Goal: Task Accomplishment & Management: Use online tool/utility

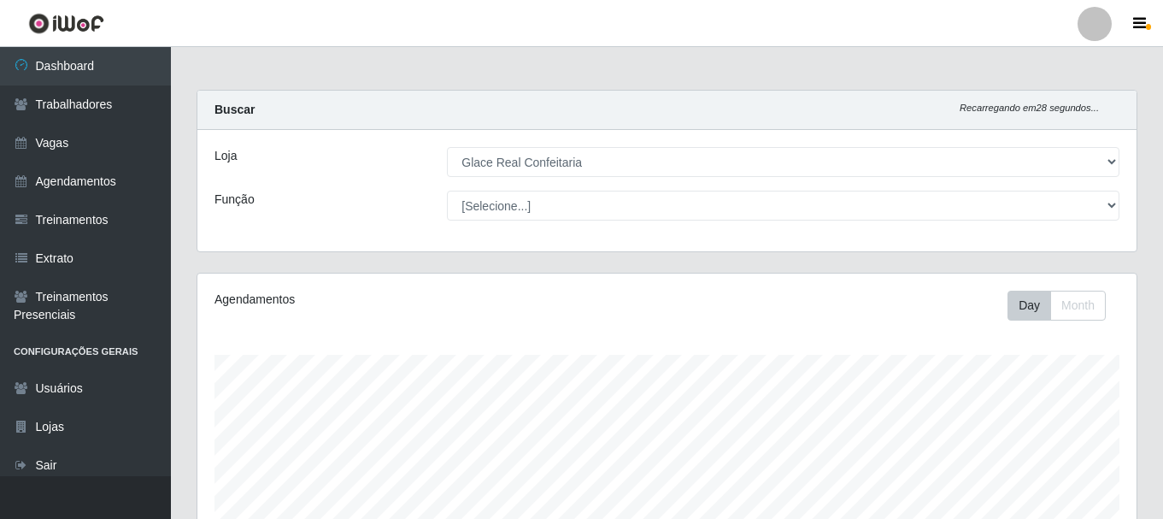
select select "445"
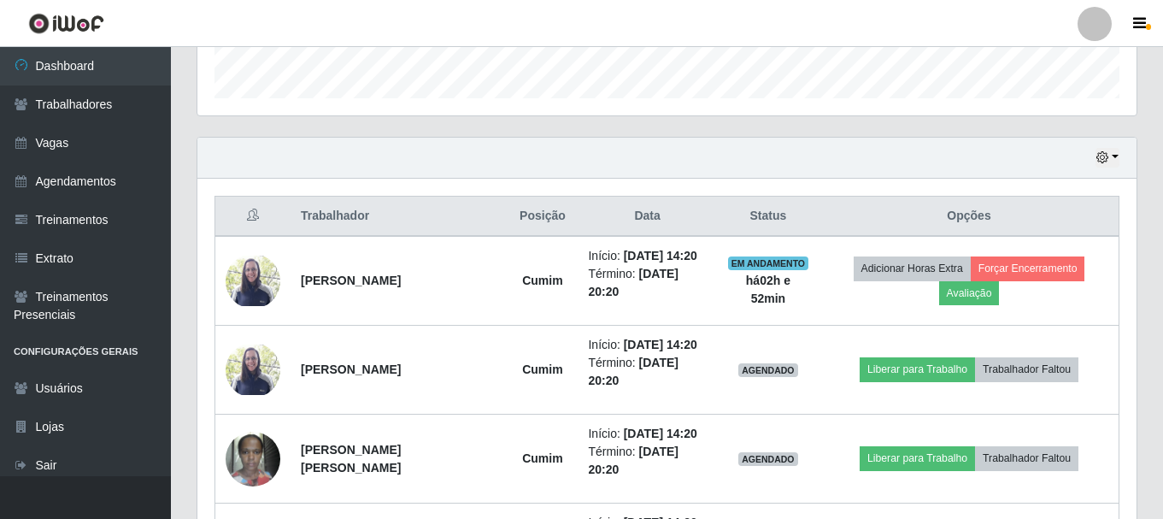
scroll to position [256, 0]
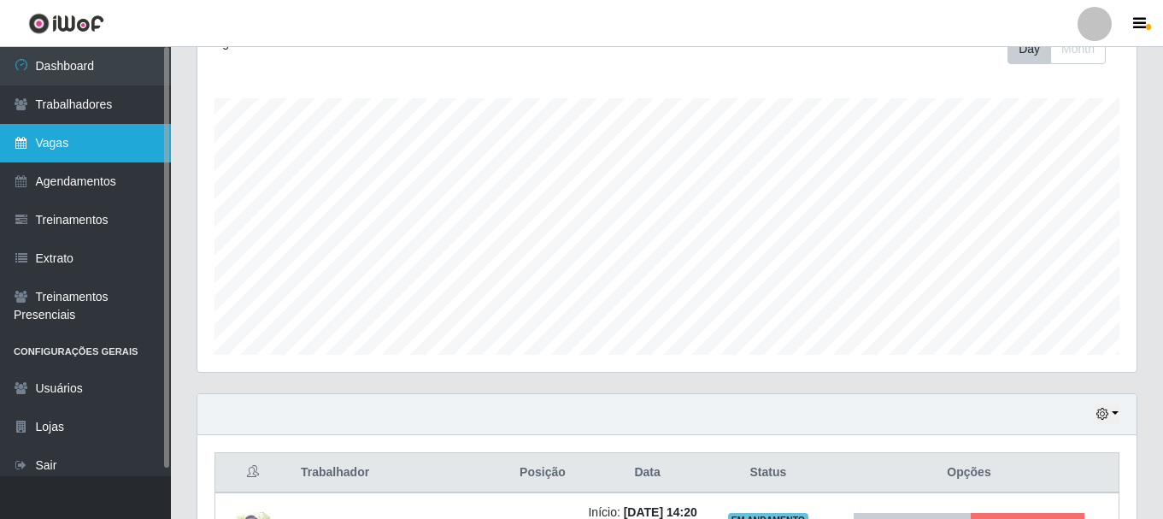
click at [91, 139] on link "Vagas" at bounding box center [85, 143] width 171 height 38
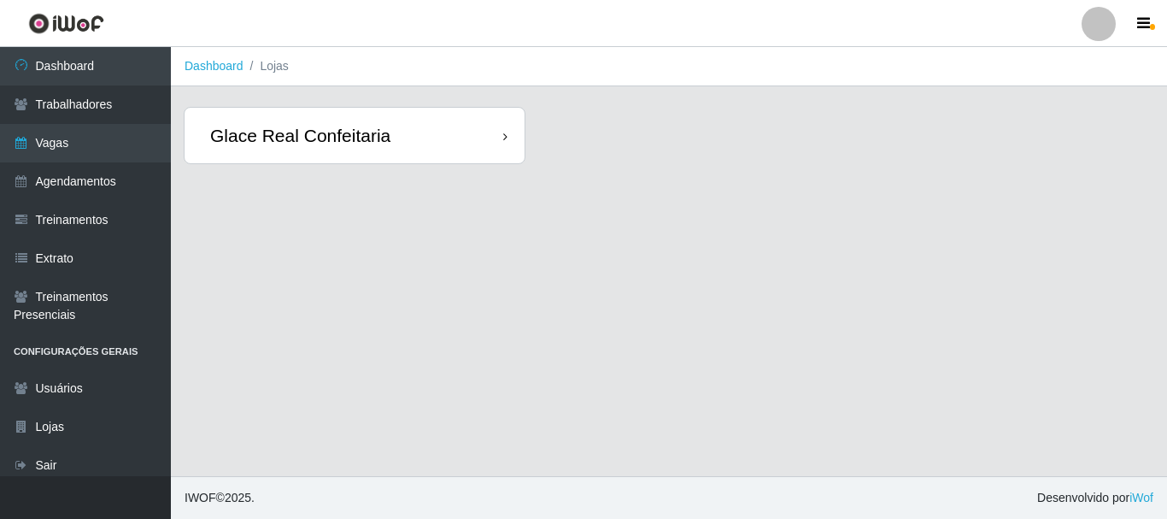
click at [398, 132] on div "Glace Real Confeitaria" at bounding box center [355, 136] width 340 height 56
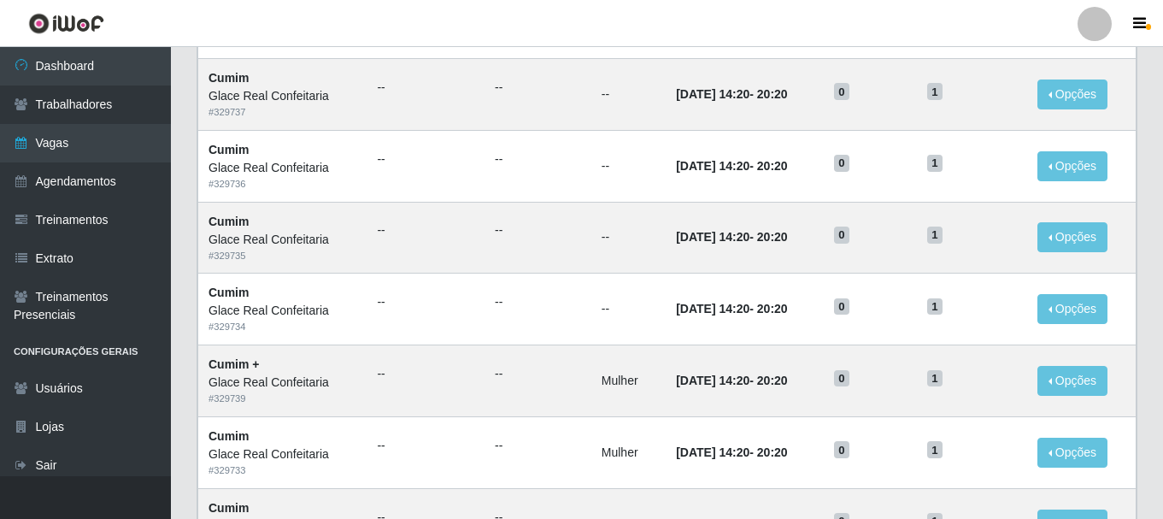
scroll to position [513, 0]
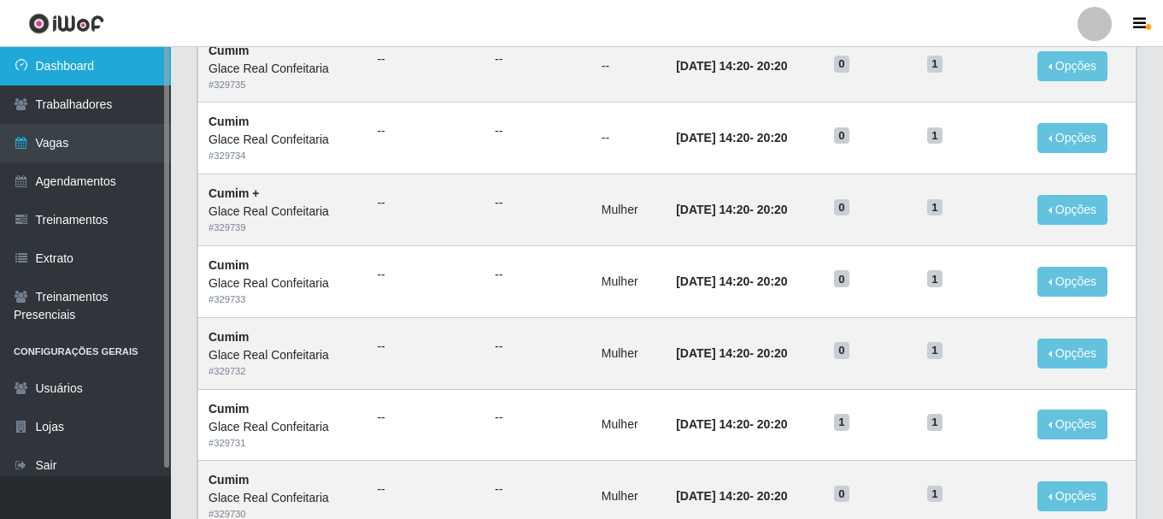
click at [64, 77] on link "Dashboard" at bounding box center [85, 66] width 171 height 38
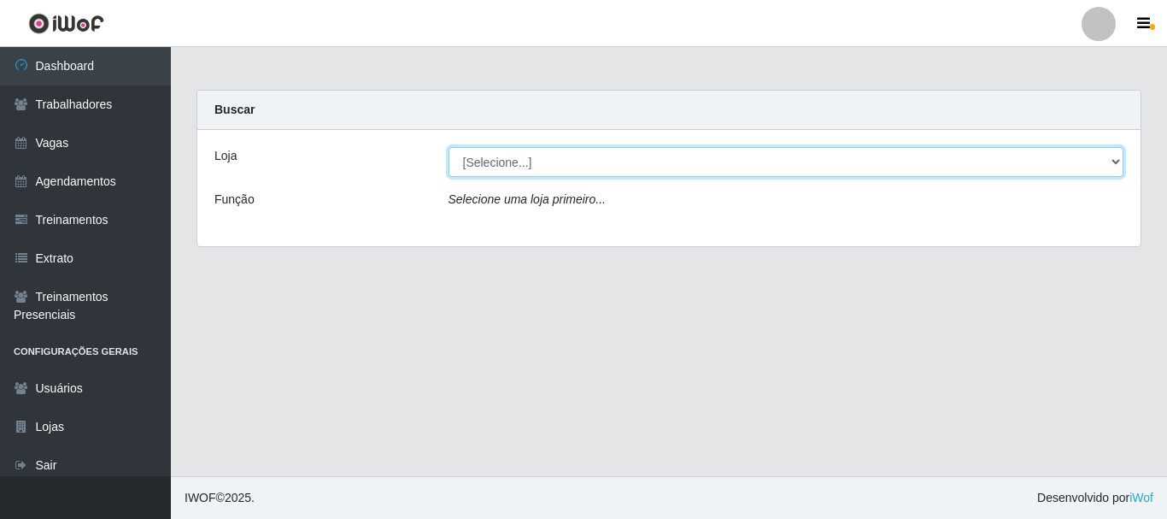
click at [572, 156] on select "[Selecione...] Glace Real Confeitaria" at bounding box center [787, 162] width 676 height 30
select select "445"
click at [449, 147] on select "[Selecione...] Glace Real Confeitaria" at bounding box center [787, 162] width 676 height 30
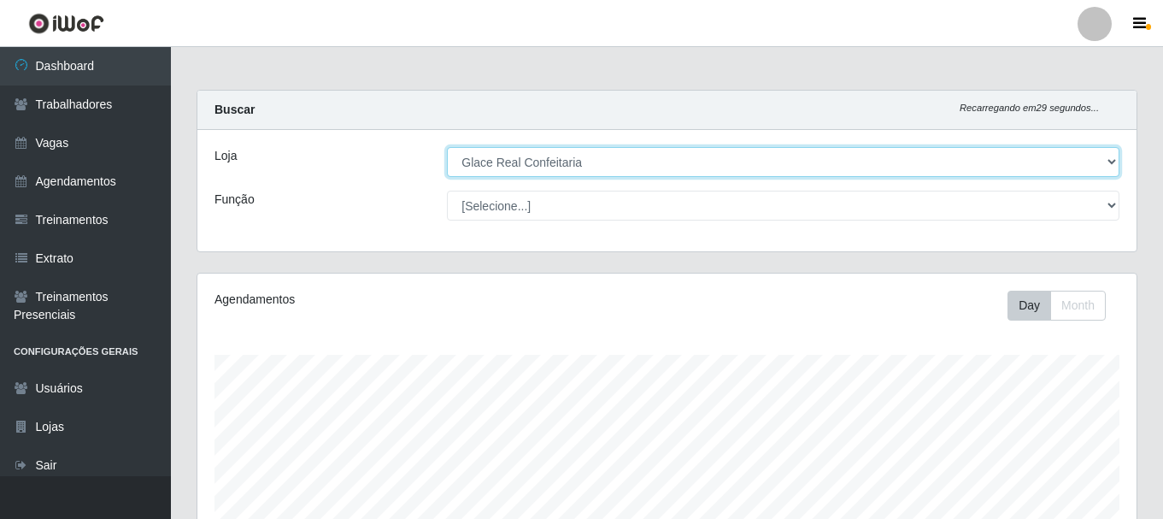
scroll to position [355, 939]
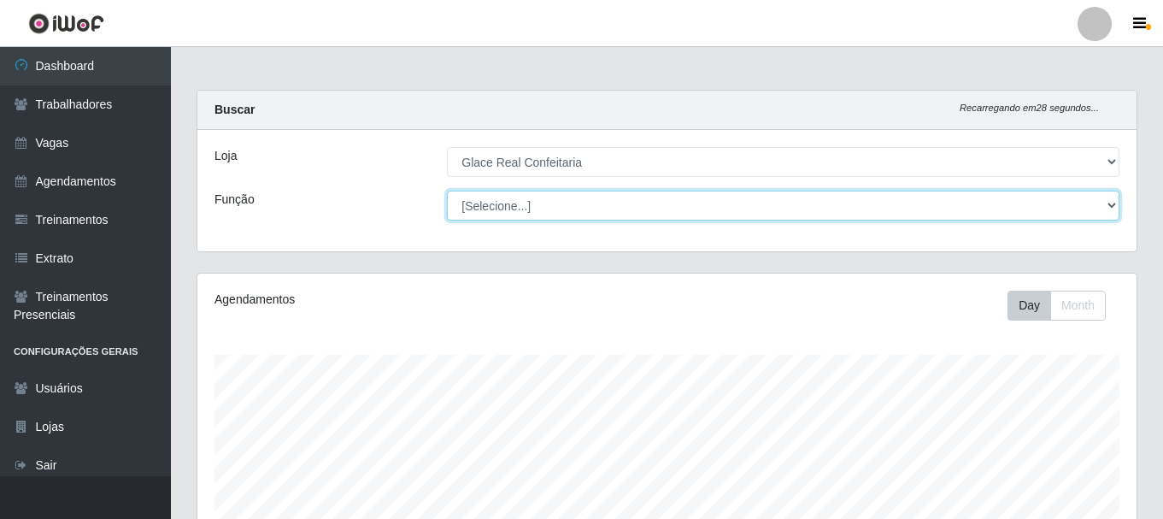
click at [663, 209] on select "[Selecione...] ASG ASG + ASG ++ Auxiliar de Cozinha Auxiliar de Cozinha + Auxil…" at bounding box center [783, 206] width 673 height 30
select select "17"
click at [447, 191] on select "[Selecione...] ASG ASG + ASG ++ Auxiliar de Cozinha Auxiliar de Cozinha + Auxil…" at bounding box center [783, 206] width 673 height 30
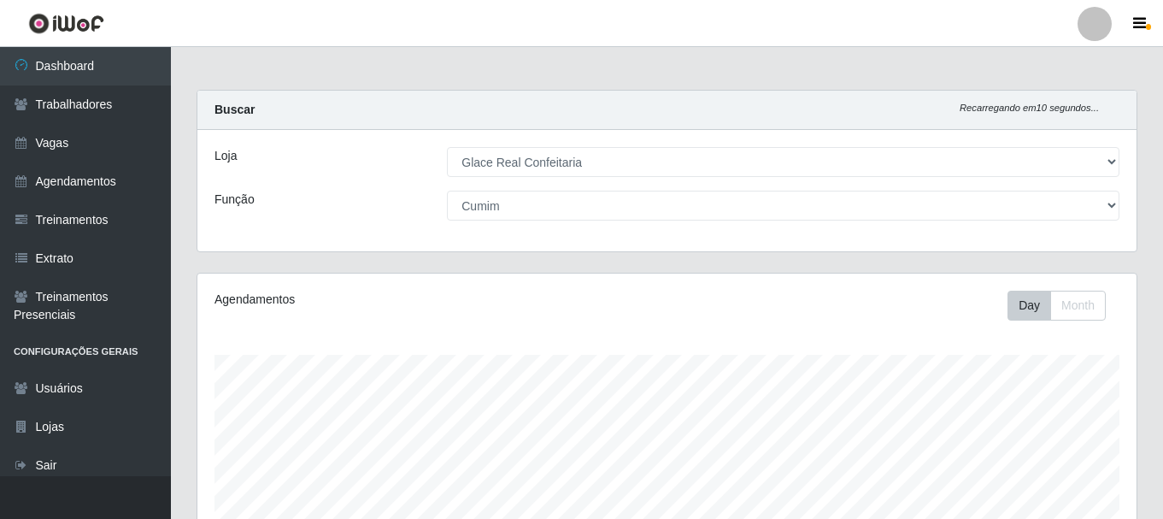
click at [576, 291] on div "Agendamentos" at bounding box center [396, 300] width 362 height 18
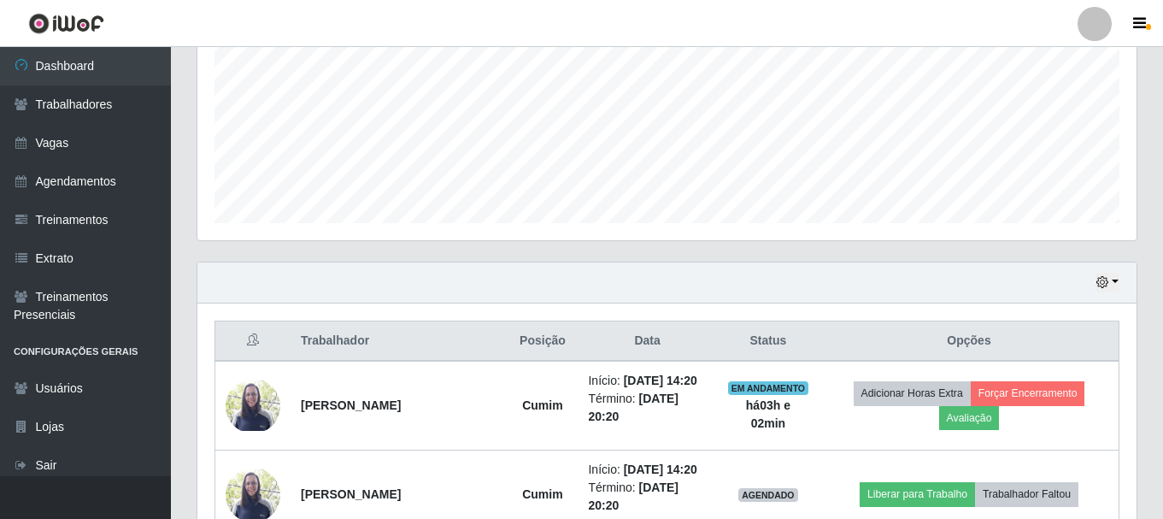
scroll to position [769, 0]
